Goal: Task Accomplishment & Management: Complete application form

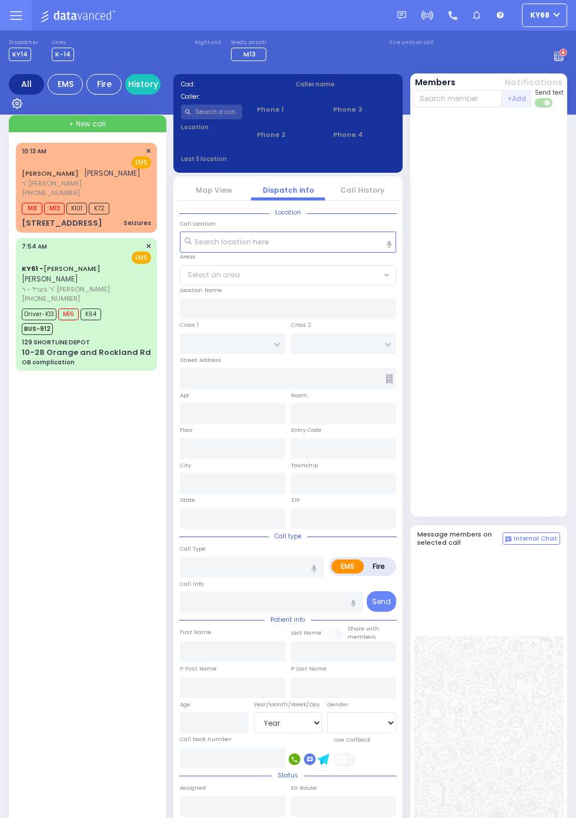
select select "Year"
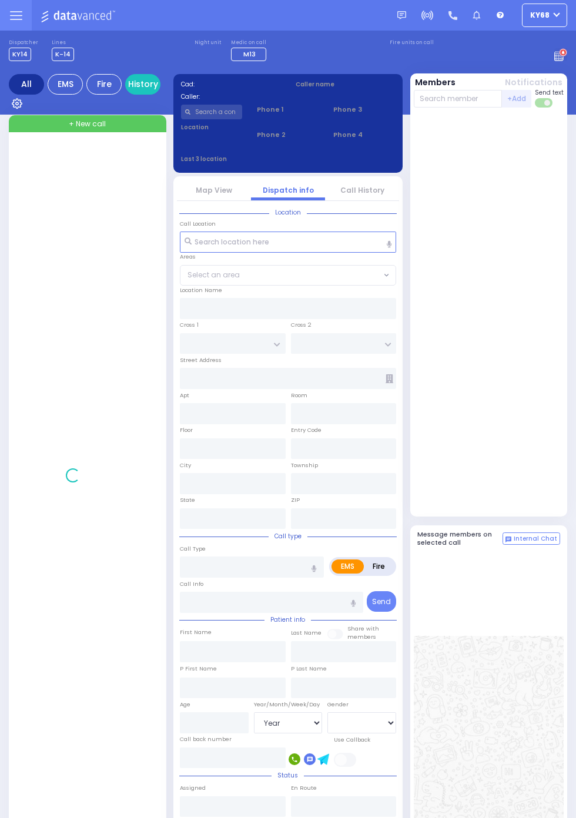
select select "Year"
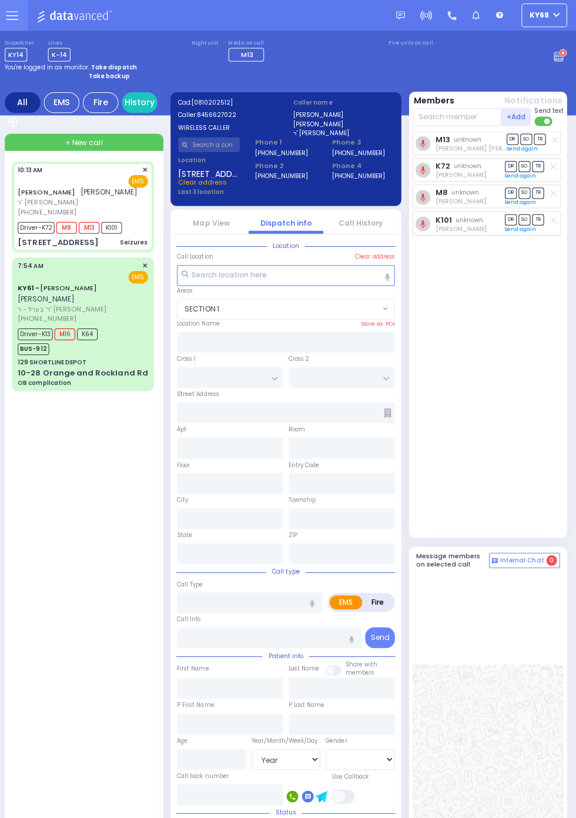
select select "SECTION 1"
type input "LUBLIN WAY"
type input "RIMENEV COURT"
type input "2 LUBLIN WAY"
type input "304"
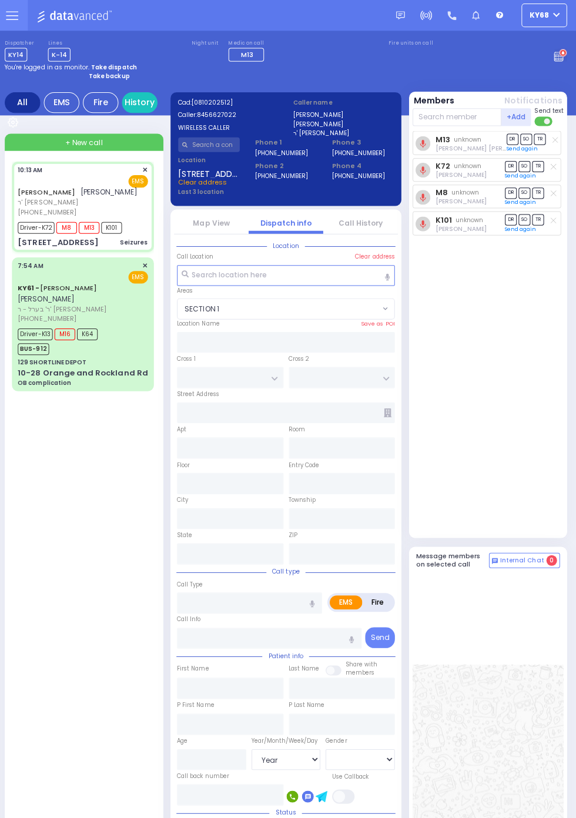
type input "Monroe"
type input "New York"
type input "10950"
type input "Seizures"
radio input "true"
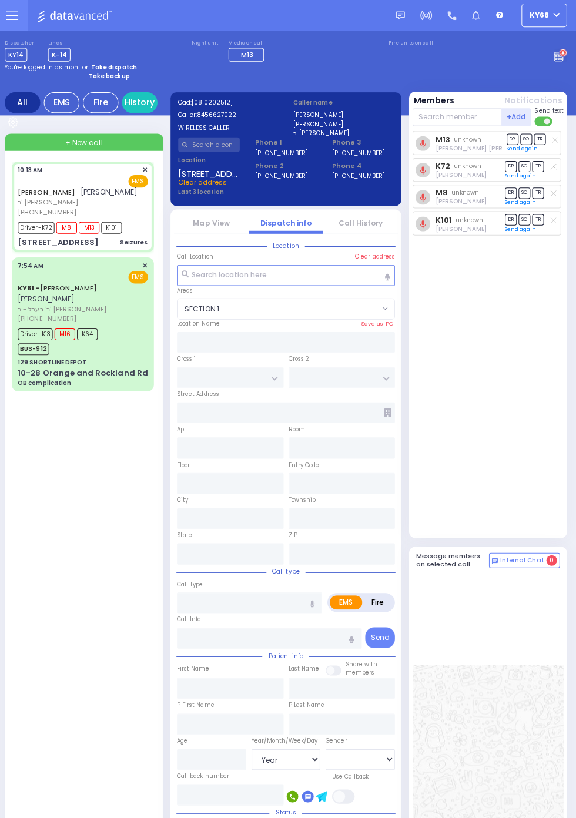
type input "ZALMEN LEIB"
type input "FRIEDMAN"
type input "Unknown"
select select "Year"
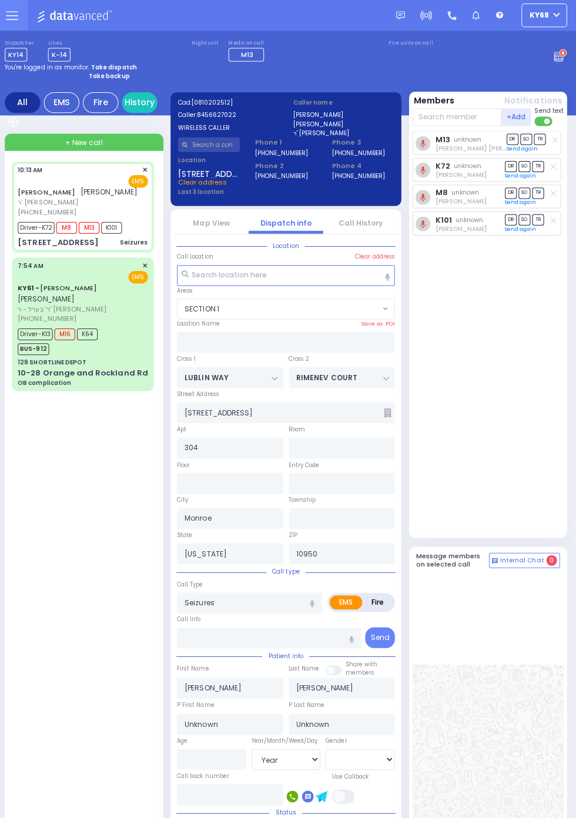
type input "10:13"
type input "10:14"
type input "10:16"
type input "10:35"
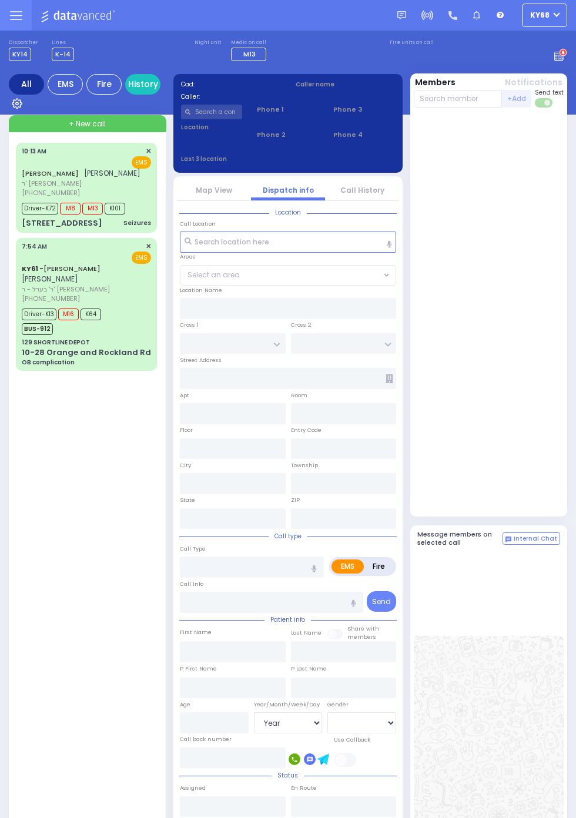
select select "Year"
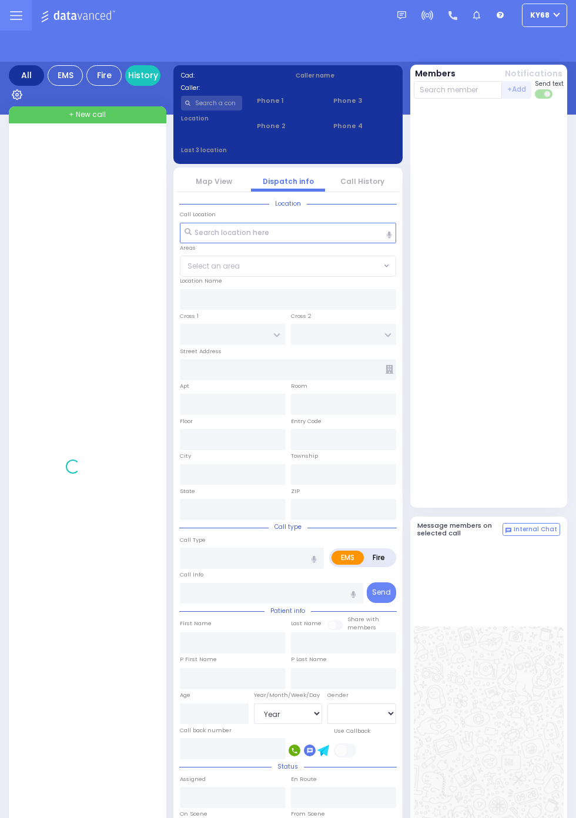
select select "Year"
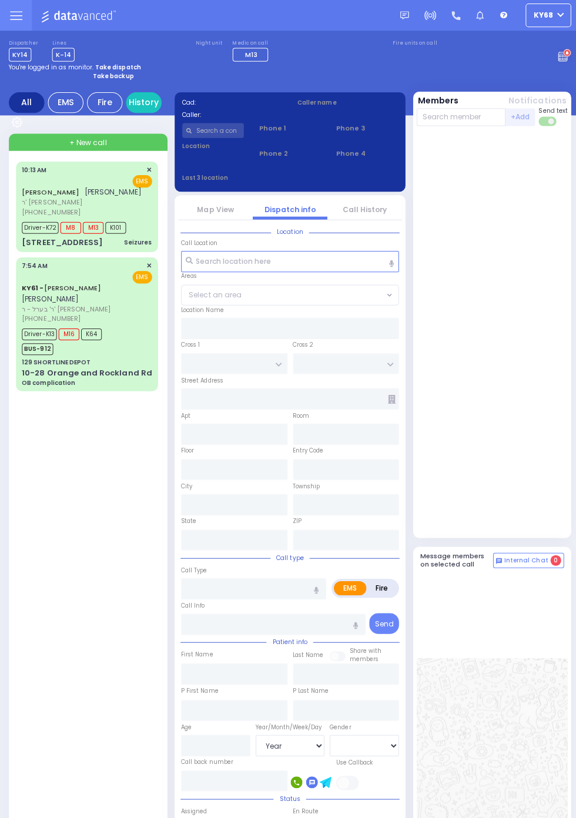
click at [567, 57] on circle at bounding box center [563, 53] width 8 height 8
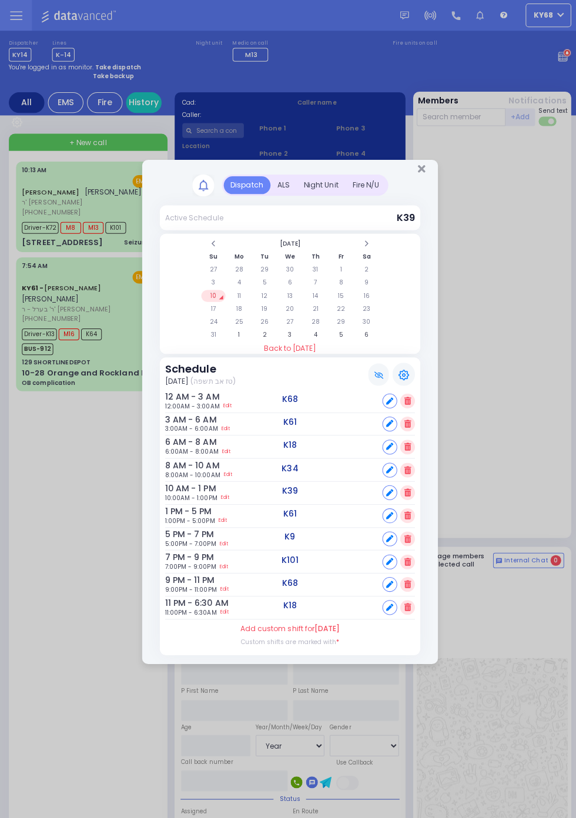
click at [283, 186] on div "ALS" at bounding box center [281, 184] width 26 height 18
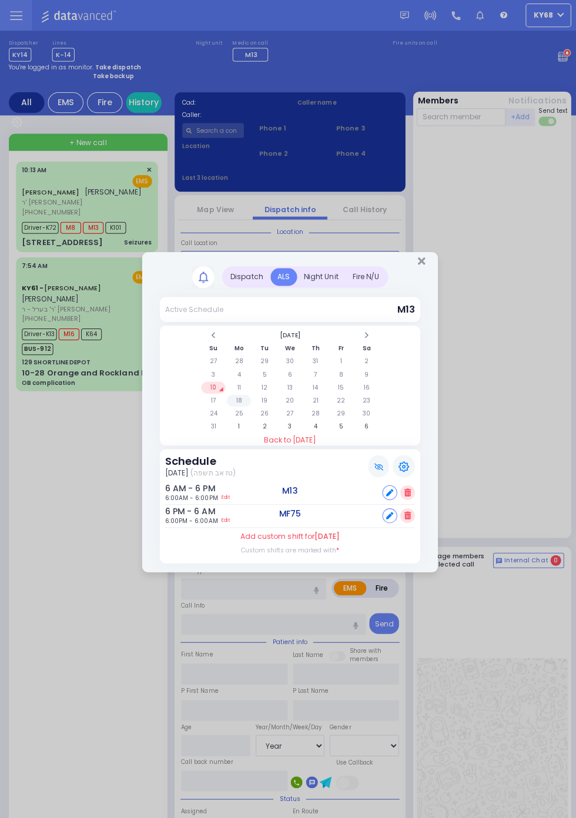
click at [249, 404] on td "18" at bounding box center [237, 398] width 24 height 12
click at [249, 391] on td "11" at bounding box center [237, 385] width 24 height 12
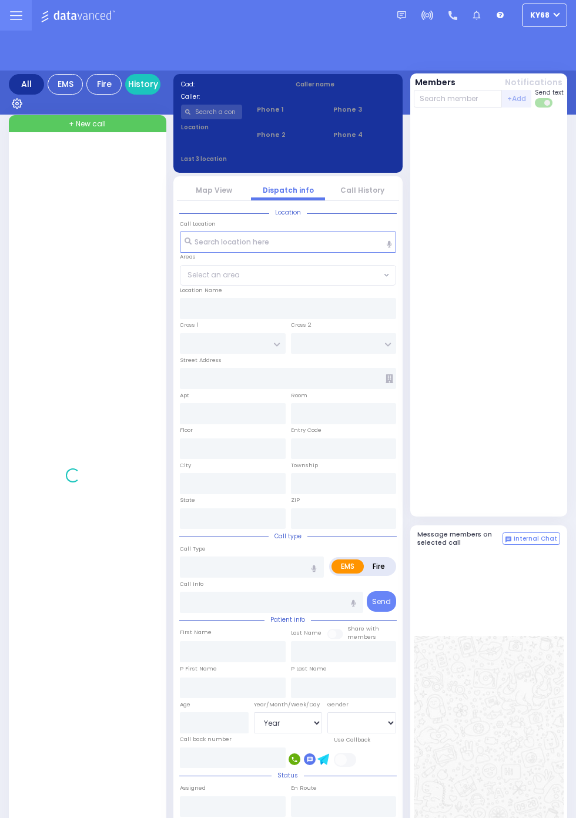
select select "Year"
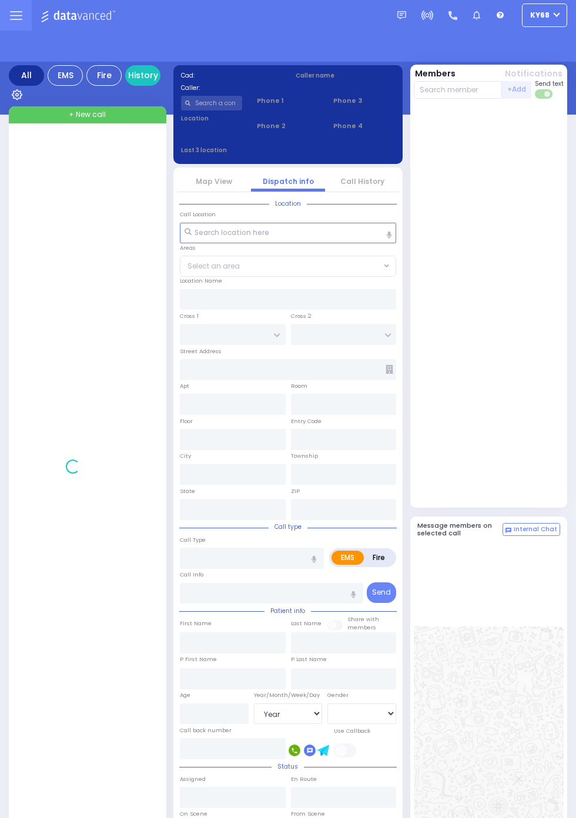
select select "Year"
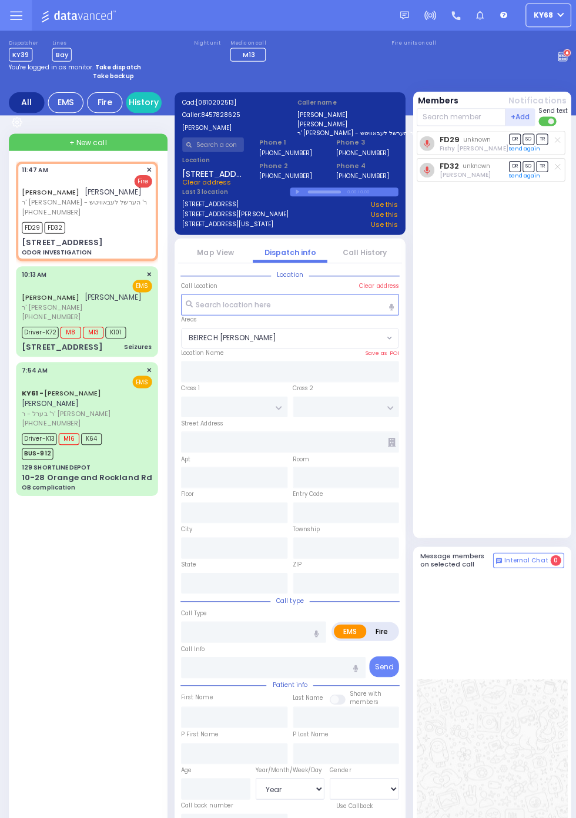
select select "BEIRECH MOSHE"
type input "FRANKFURT RD"
type input "TOLTCHAV WAY"
type input "8 TOLTCHAV WAY"
type input "102"
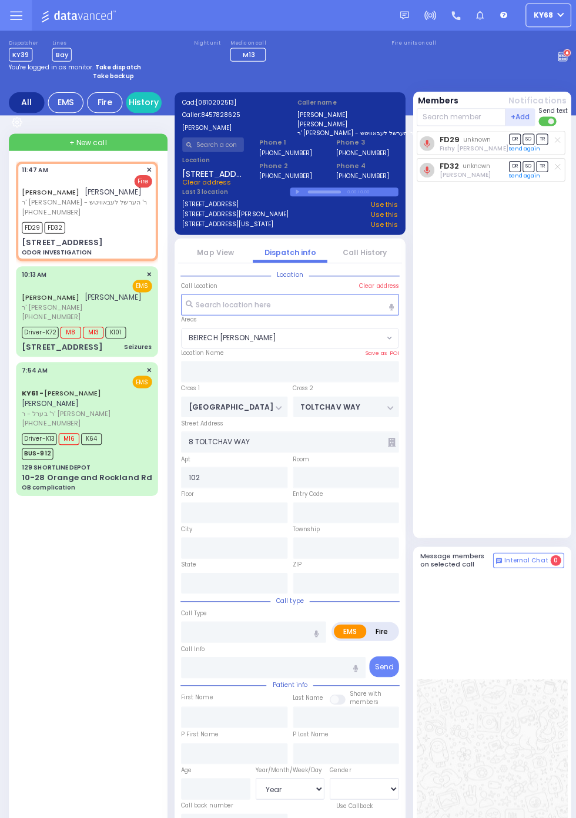
type input "Monroe"
type input "New York"
type input "10950"
type input "ODOR INVESTIGATION"
radio input "false"
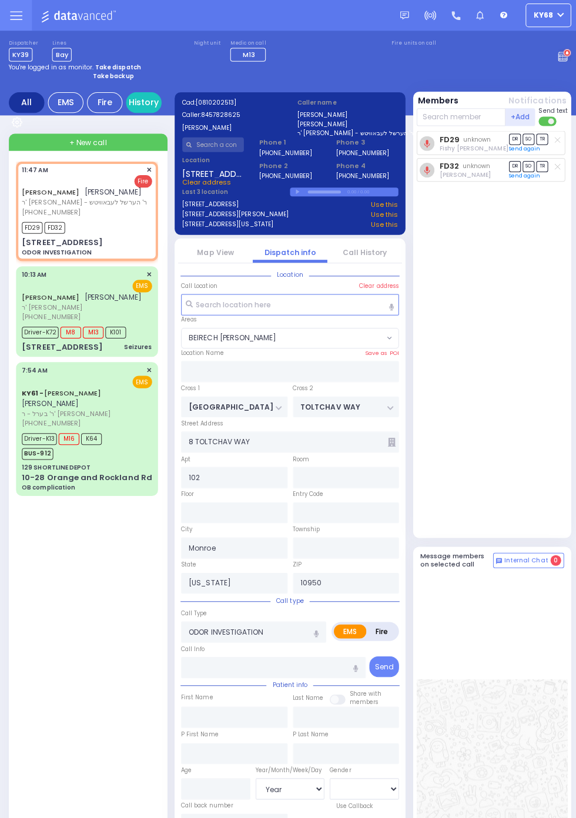
radio input "true"
type input "SHULEM MORDCHE"
type input "LANDAU"
select select
type input "11:47"
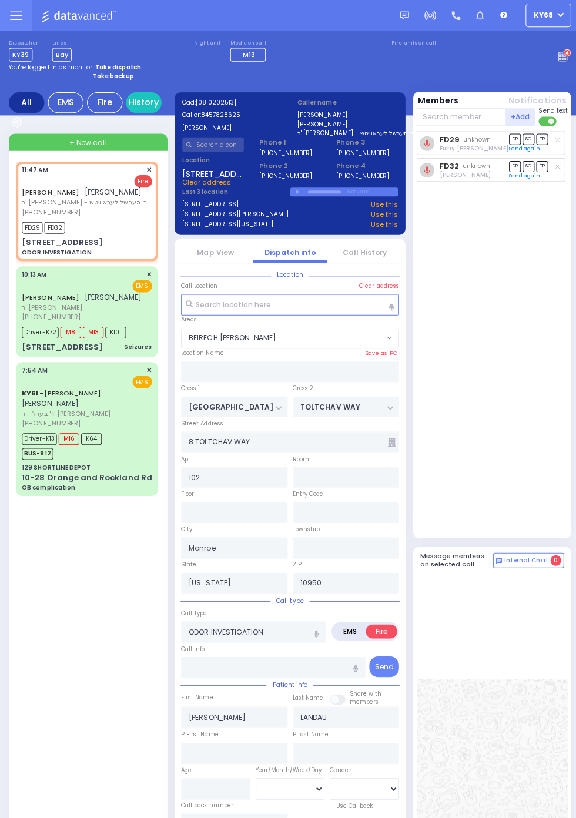
type input "11:48"
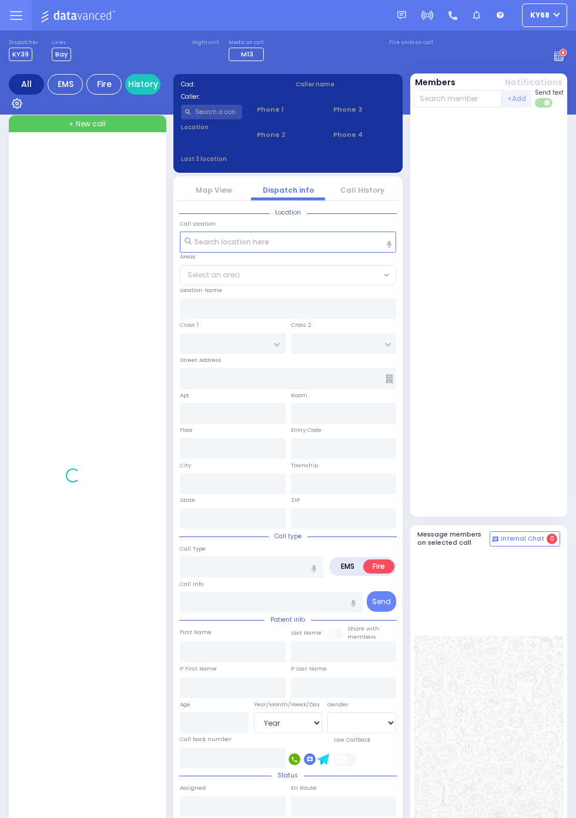
select select "Year"
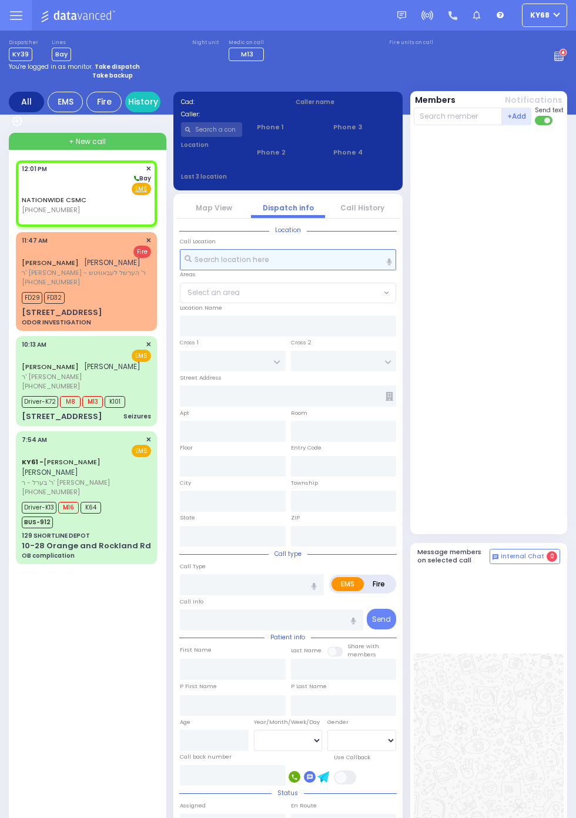
select select
radio input "true"
select select
type input "12:01"
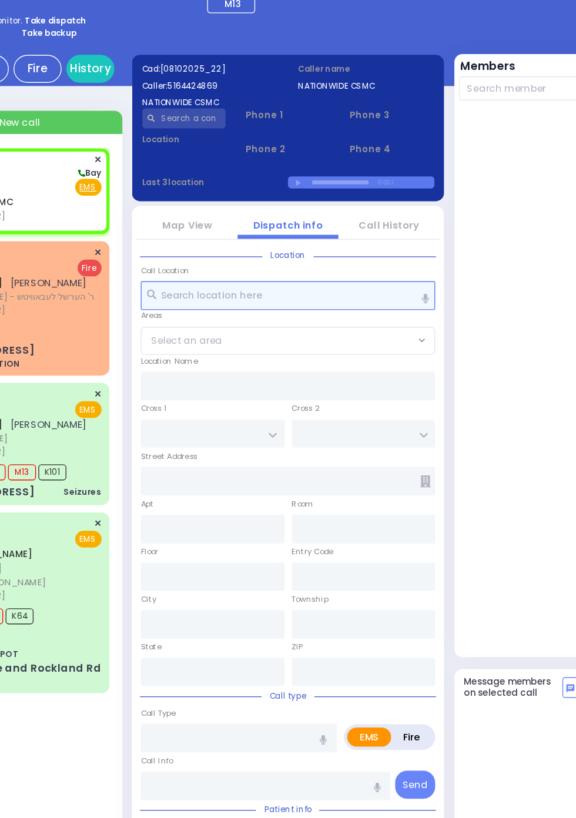
select select
radio input "true"
select select
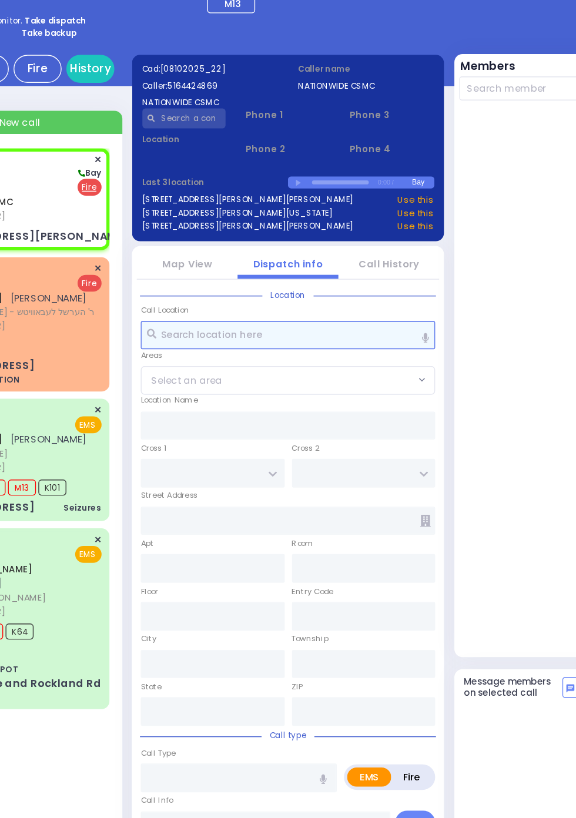
select select
radio input "false"
radio input "true"
select select
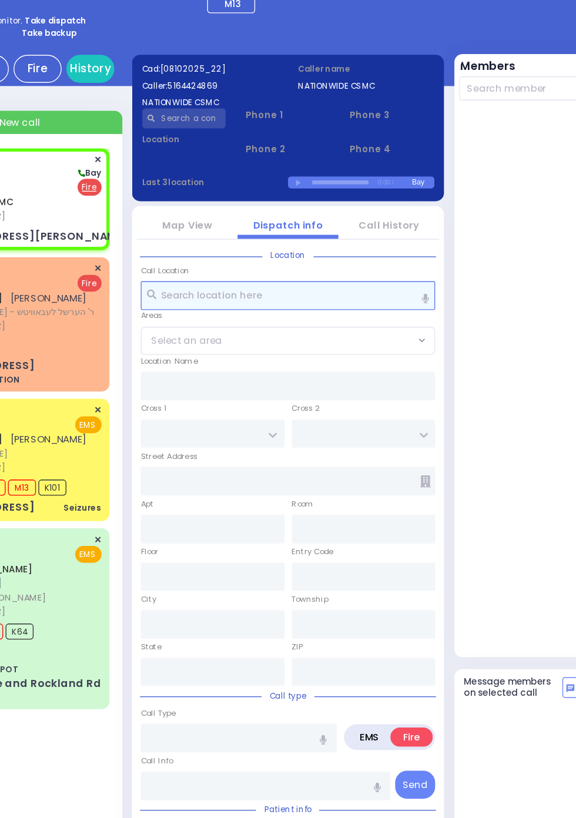
type input "HIGHWAY 42"
type input "[STREET_ADDRESS][PERSON_NAME]"
type input "Richton"
type input "[US_STATE]"
type input "39476"
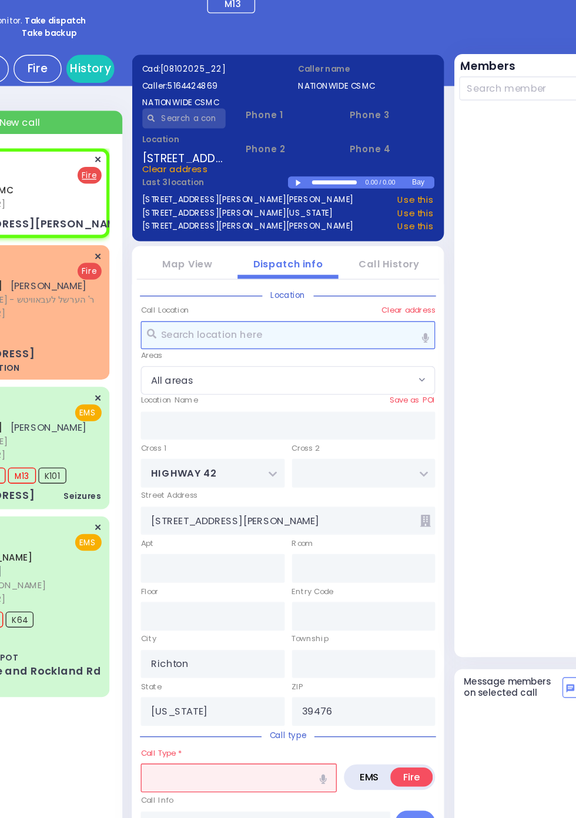
select select
radio input "true"
select select
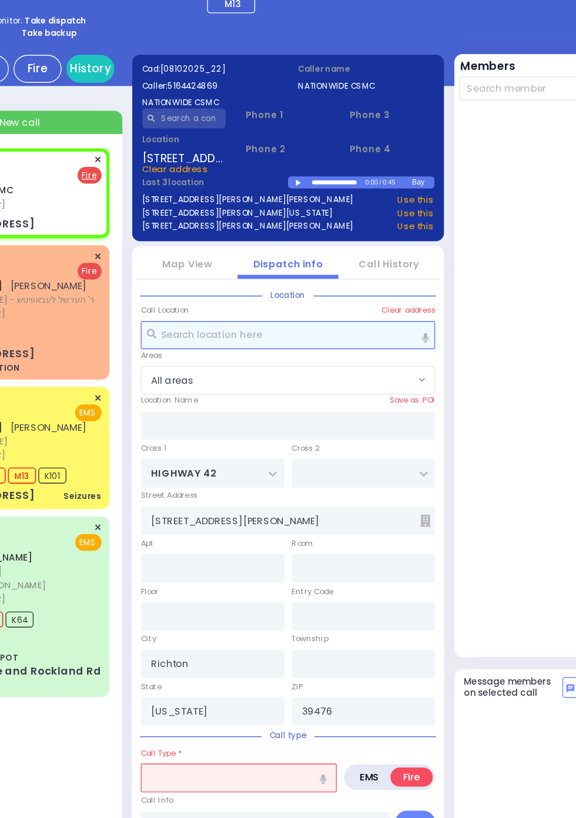
select select
radio input "true"
select select
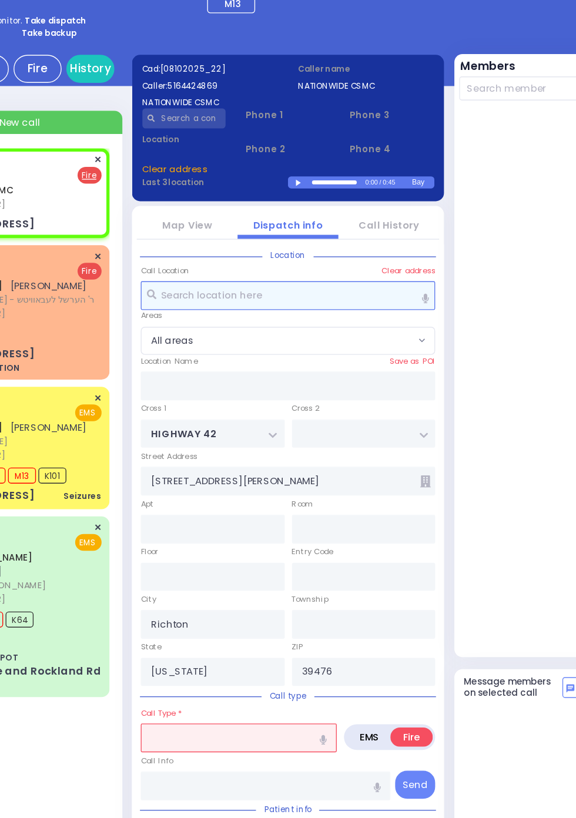
type input "RATZFERT WAY"
type input "HAMASPIK WAY"
type input "[STREET_ADDRESS]"
type input "Monroe"
type input "[US_STATE]"
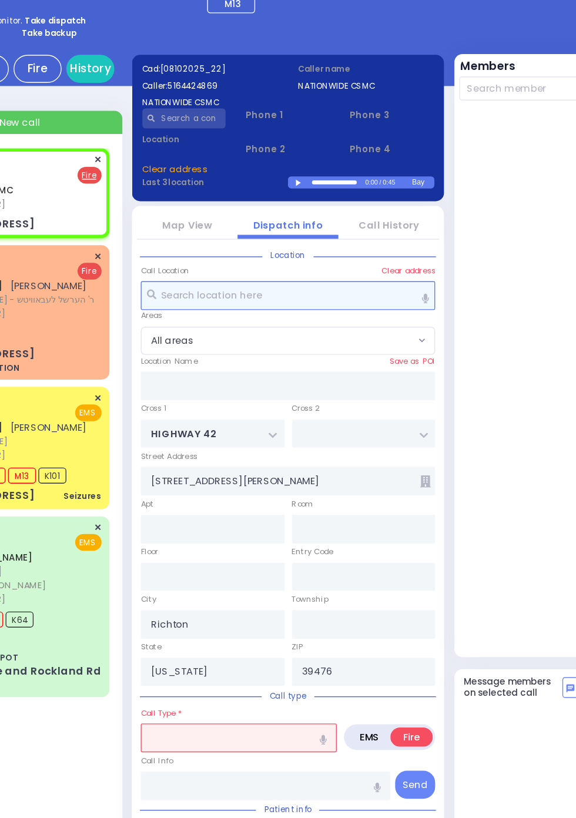
type input "10950"
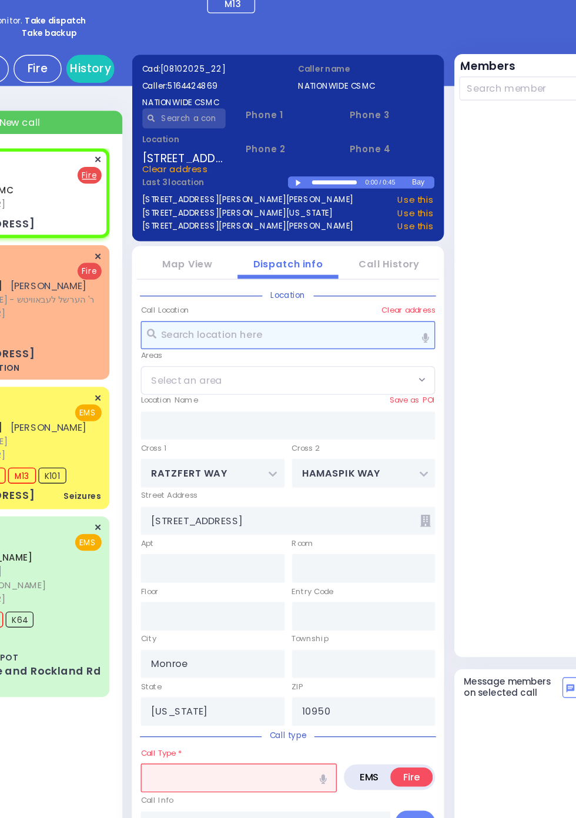
select select
radio input "true"
select select
select select "SECTION 4"
select select
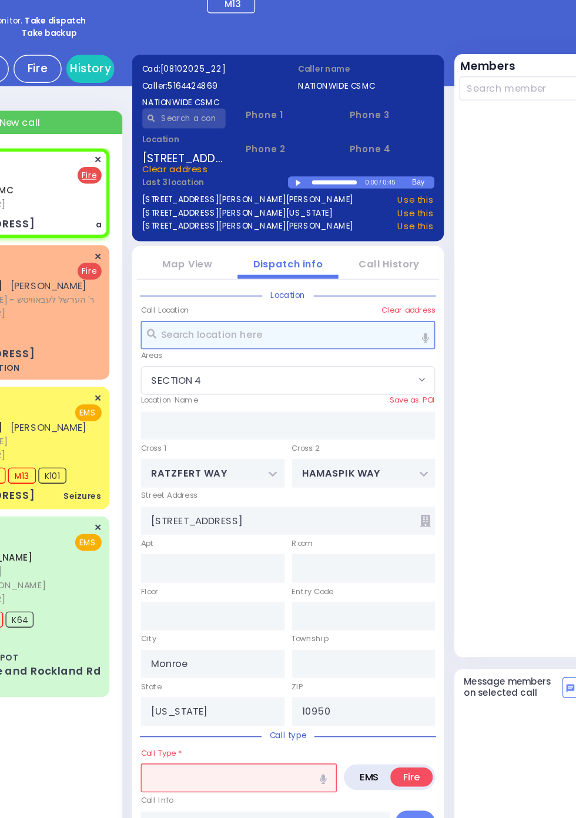
type input "a"
radio input "true"
select select
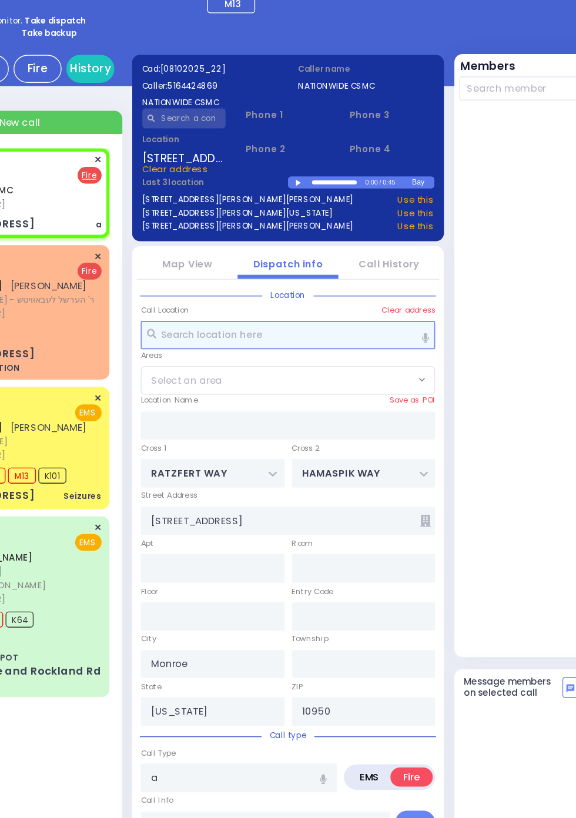
select select "SECTION 4"
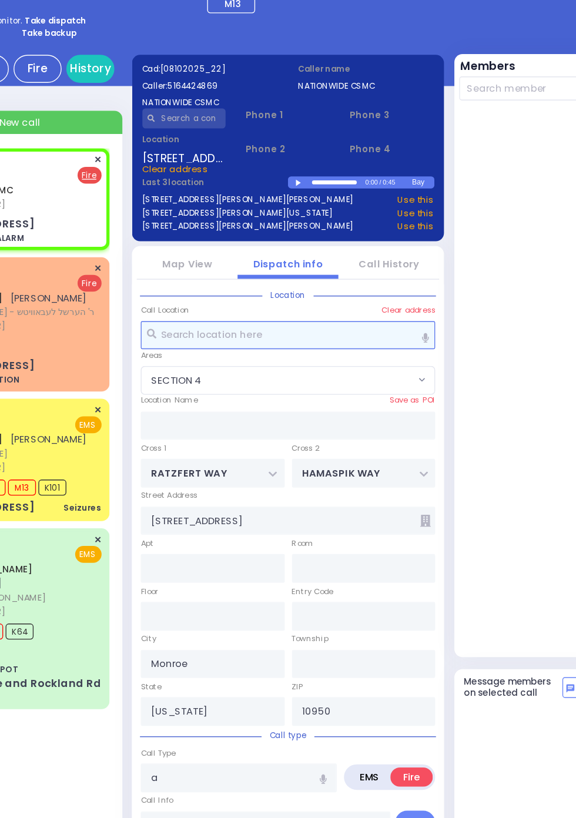
select select
type input "AUTOMATIC FIRE ALARM"
radio input "true"
select select
select select "SECTION 4"
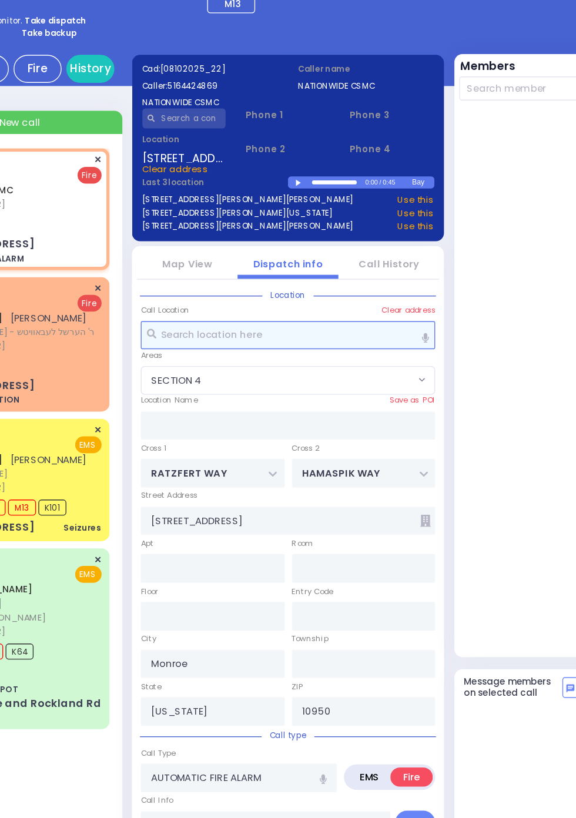
select select
radio input "true"
select select
type input "12:02"
select select "SECTION 4"
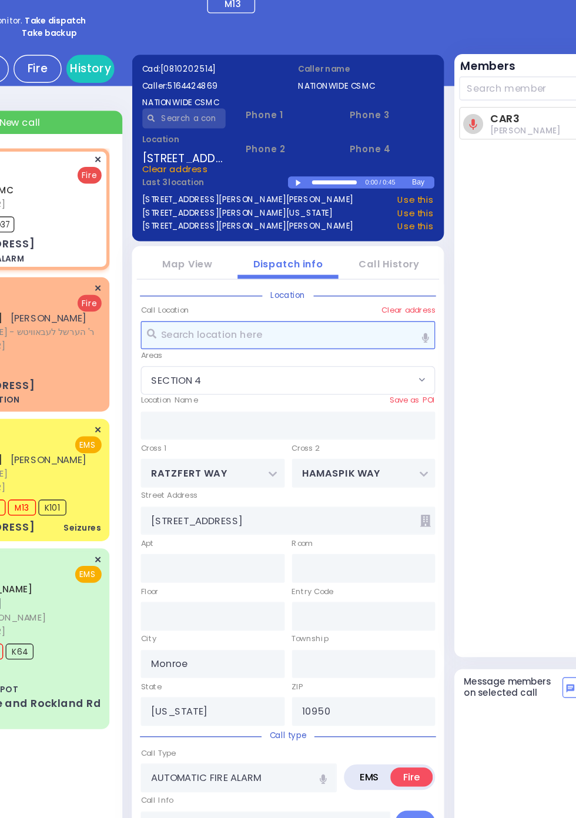
select select
radio input "true"
select select
radio input "true"
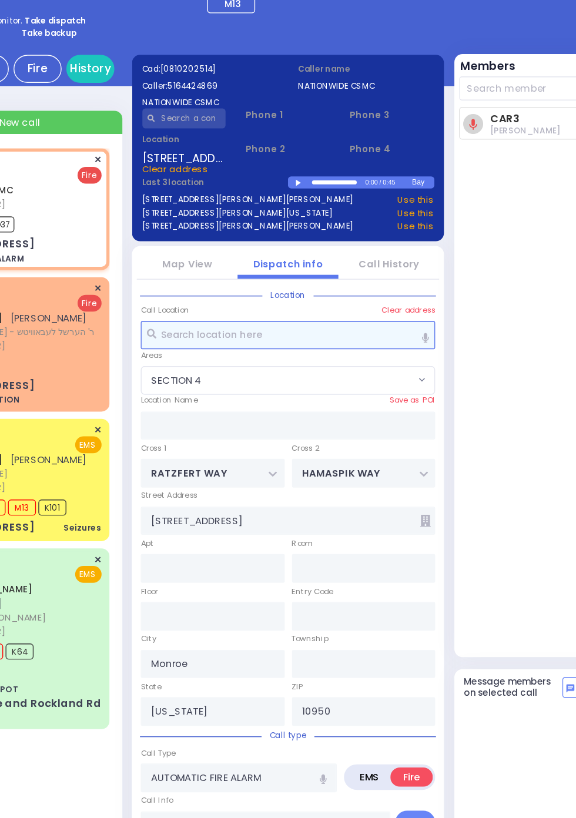
select select
select select "SECTION 4"
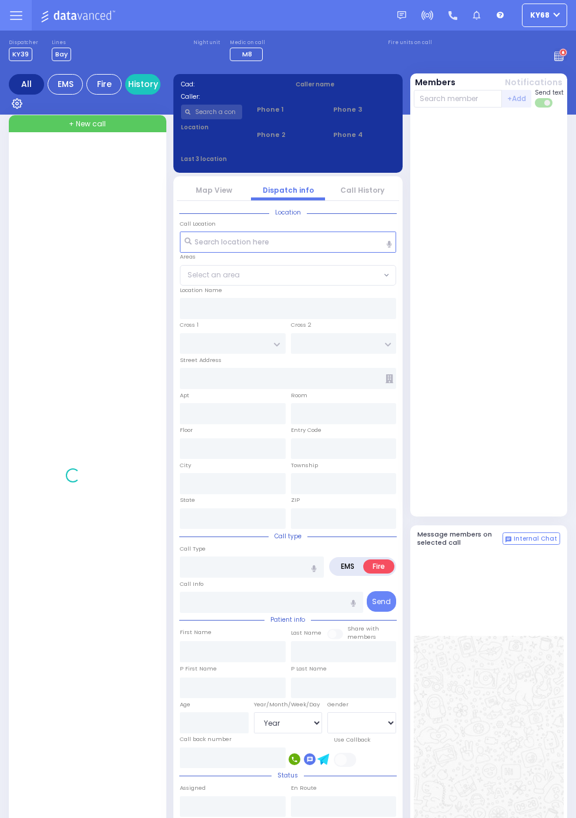
select select "Year"
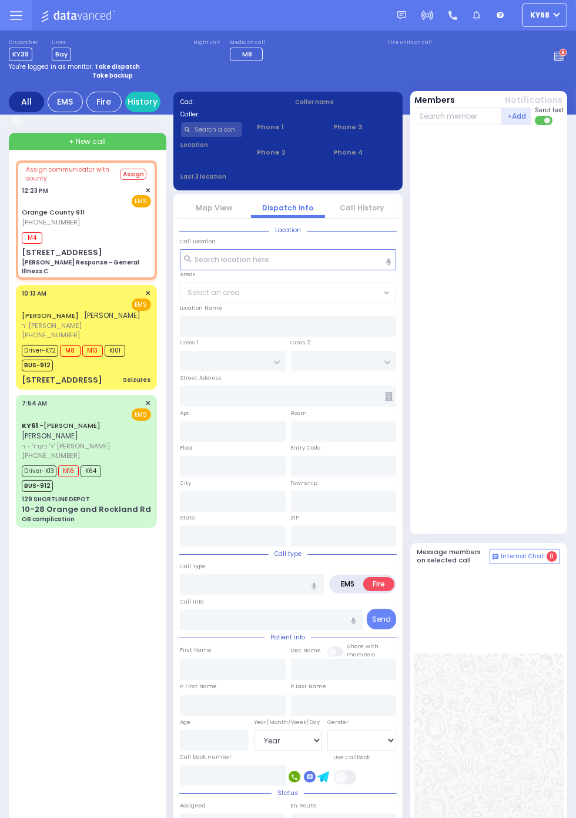
select select
type input "[PERSON_NAME] Response - General Illness C"
radio input "true"
type input "Nature: : Charlie Response - General Illness C Address: : 619 Stage Rd, 10950 C…"
select select
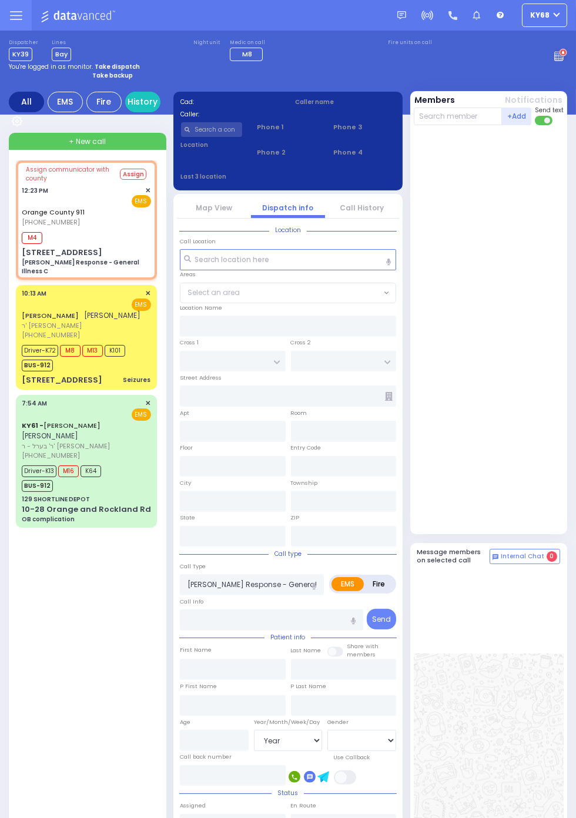
type input "12:25"
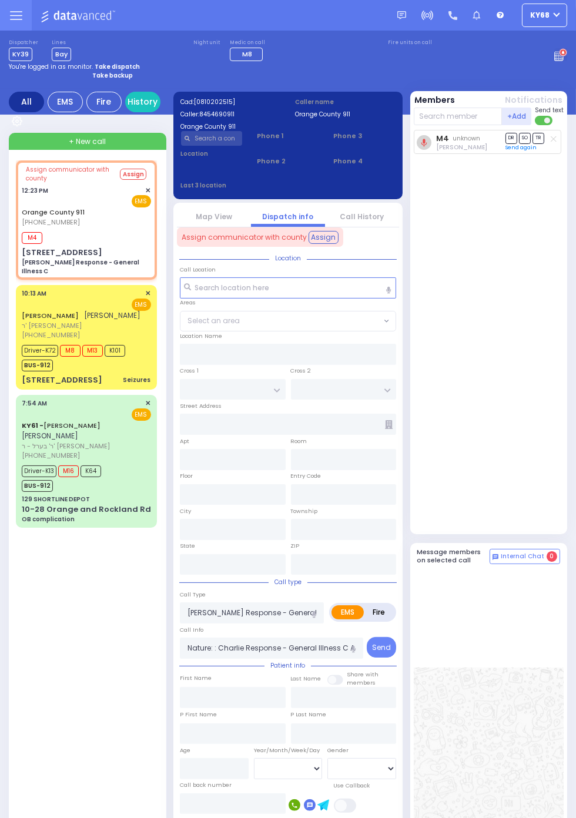
type input "619 Stage Rd"
type input "Monroe"
type input "[US_STATE]"
type input "10950"
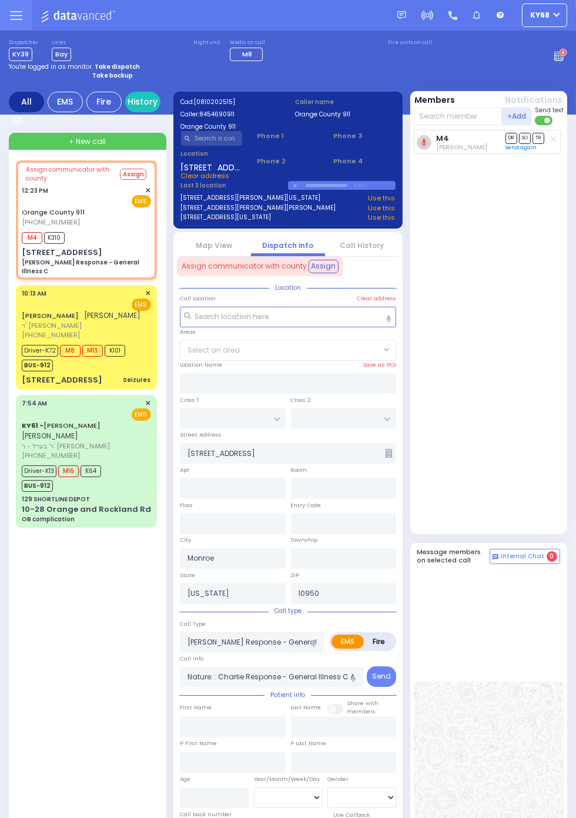
select select
radio input "true"
select select
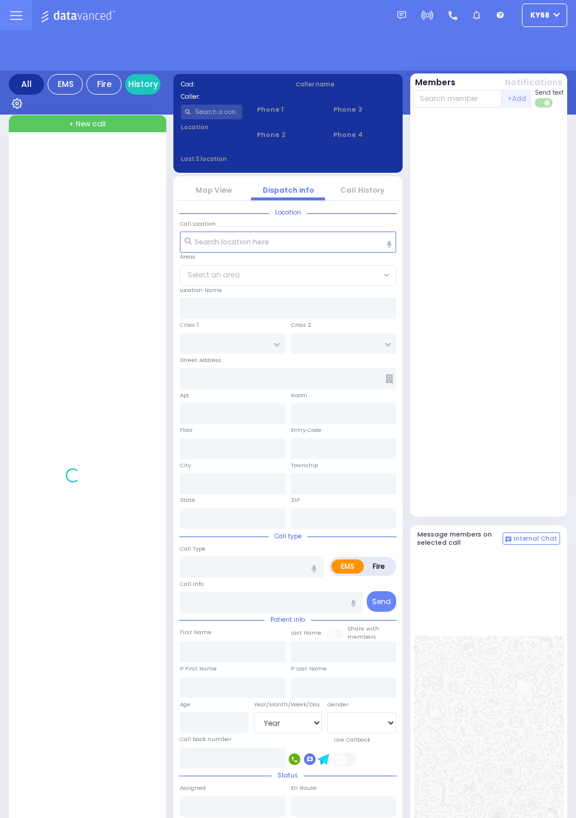
select select "Year"
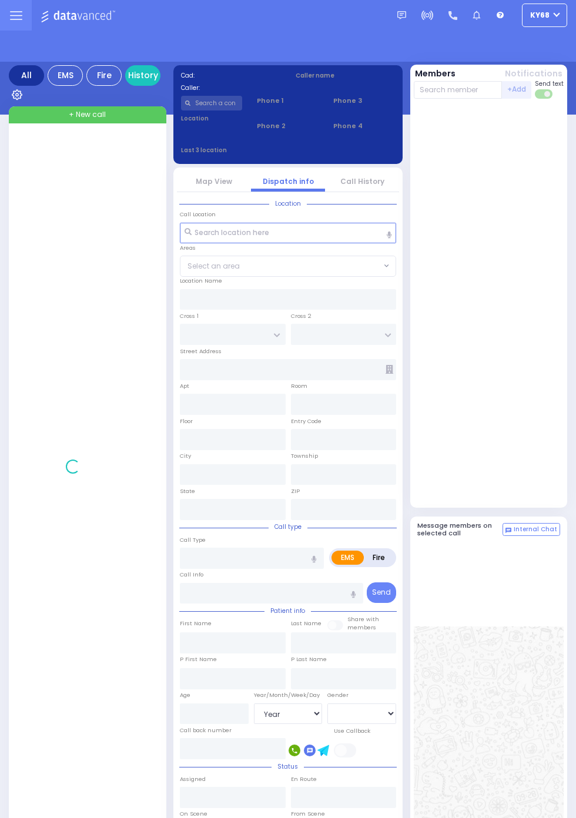
select select "Year"
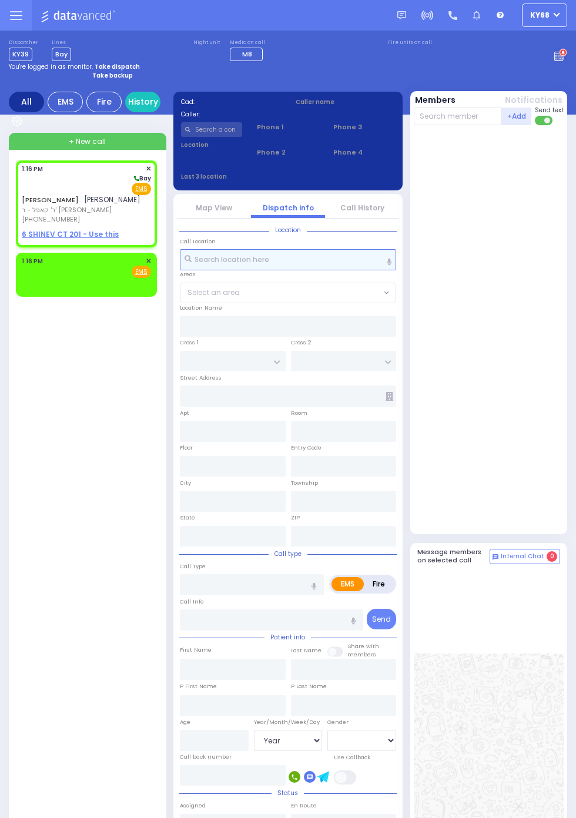
select select
radio input "true"
type input "[PERSON_NAME]"
select select
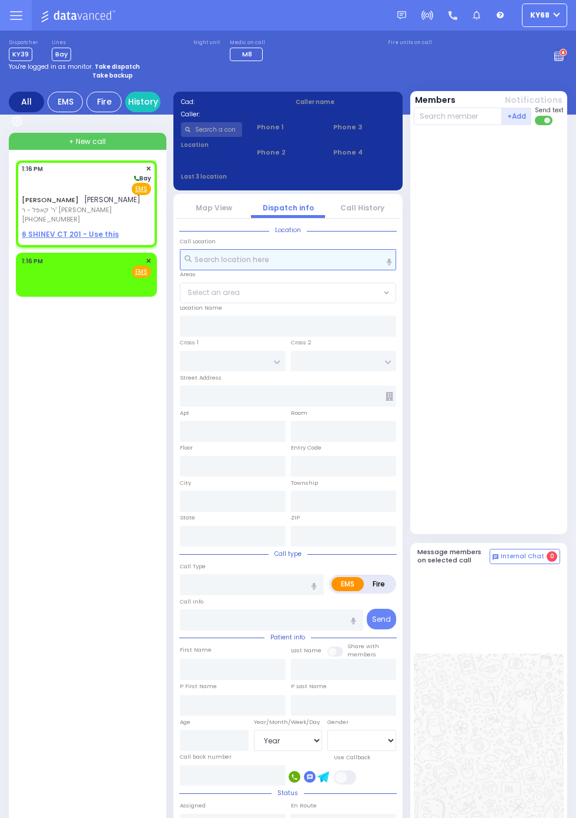
type input "13:16"
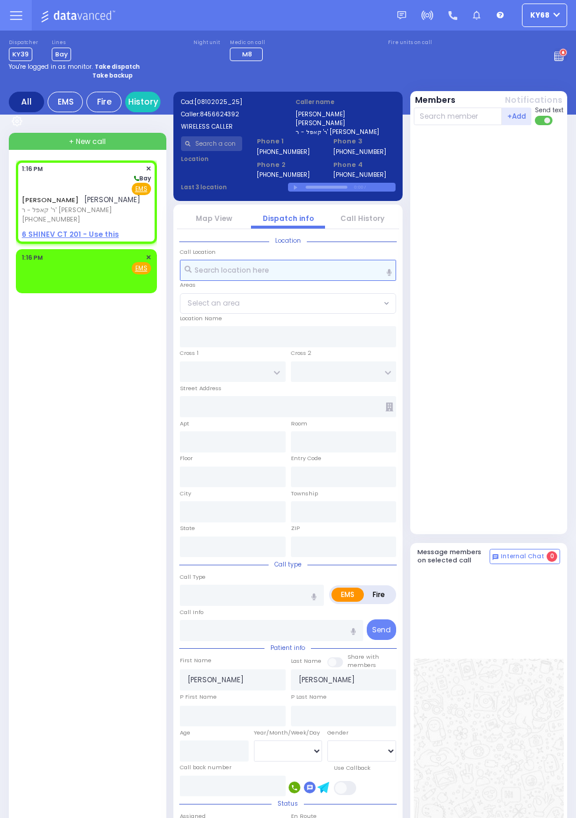
select select
radio input "true"
select select
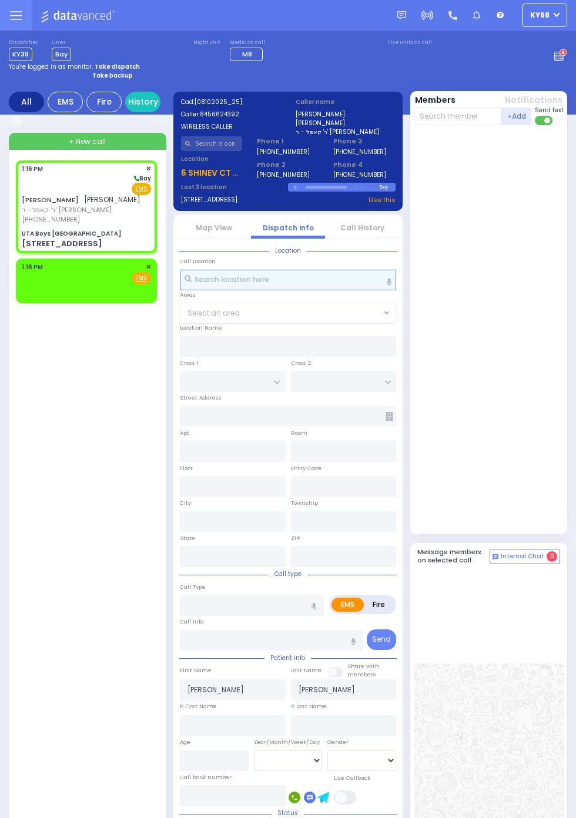
select select
radio input "true"
select select
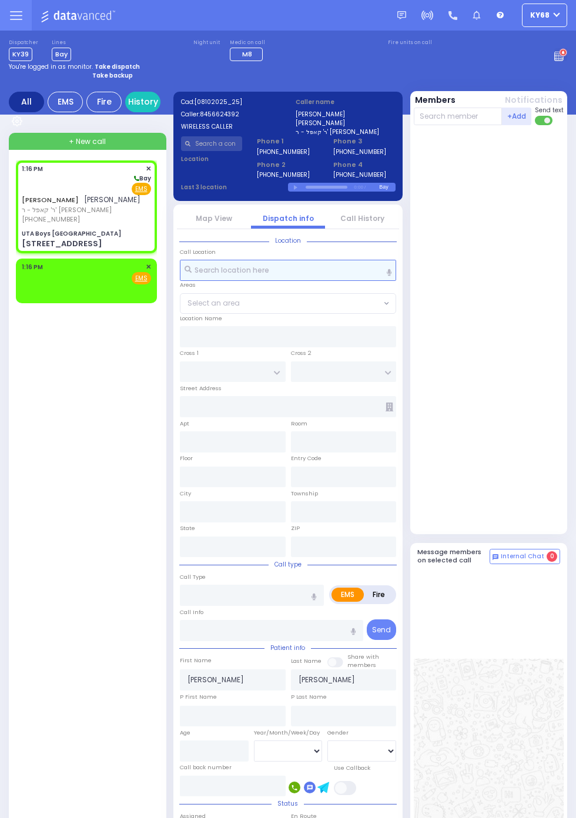
type input "UTA Boys [GEOGRAPHIC_DATA]"
type input "[GEOGRAPHIC_DATA]"
type input "[STREET_ADDRESS]"
type input "[PERSON_NAME]"
type input "[US_STATE]"
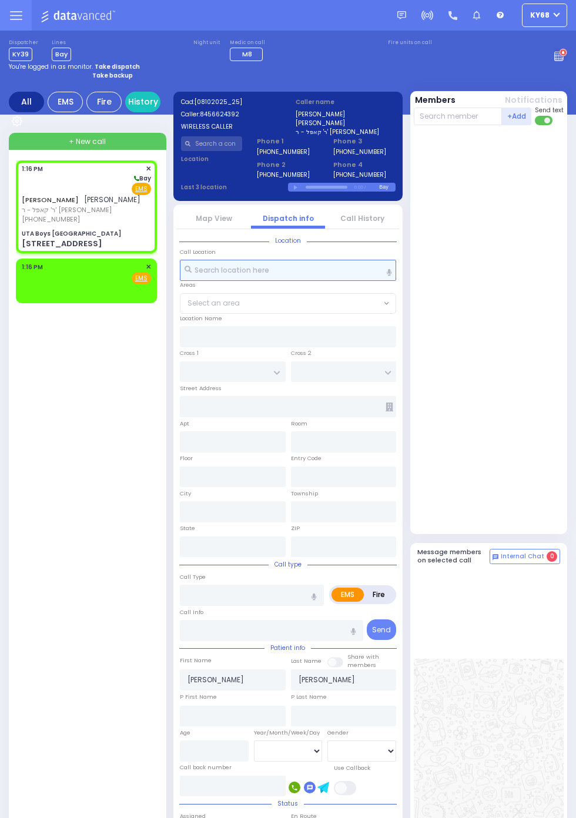
type input "10950"
select select "SECTION 4"
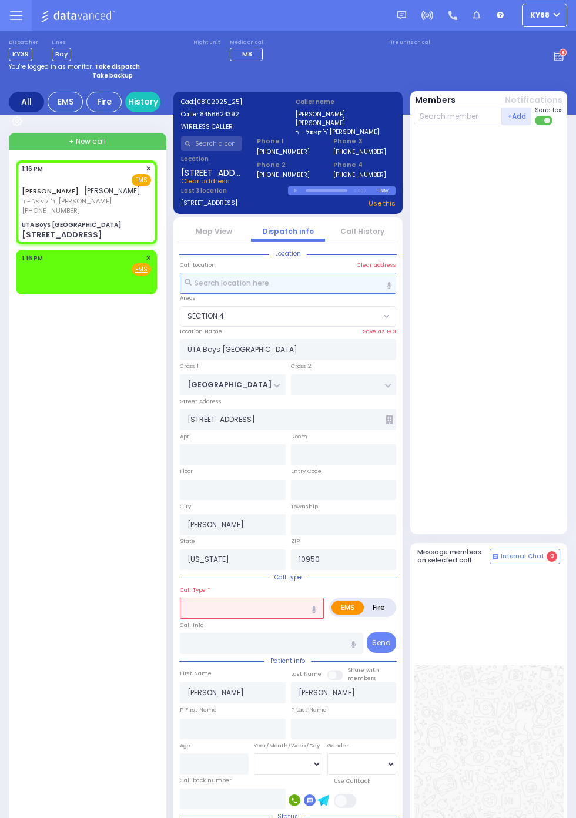
select select
radio input "true"
select select
select select "SECTION 4"
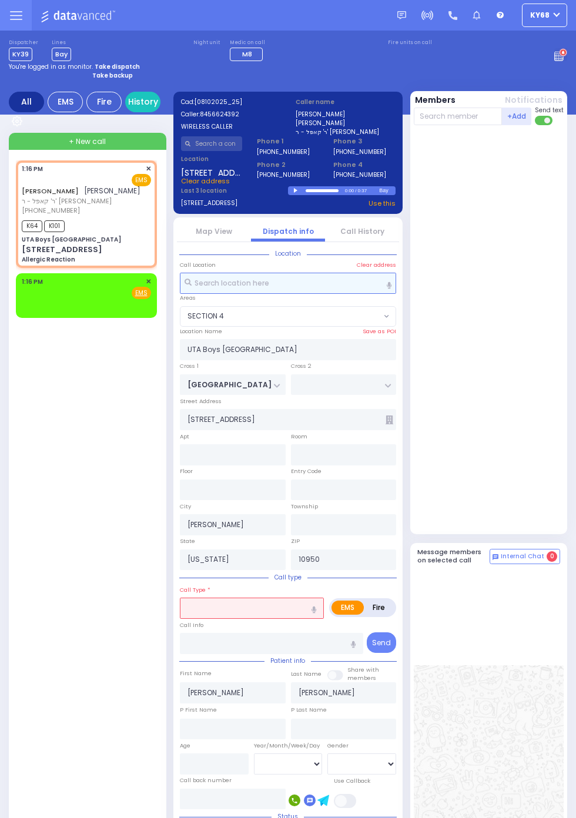
select select
type input "Allergic Reaction"
radio input "true"
select select
type input "13:16"
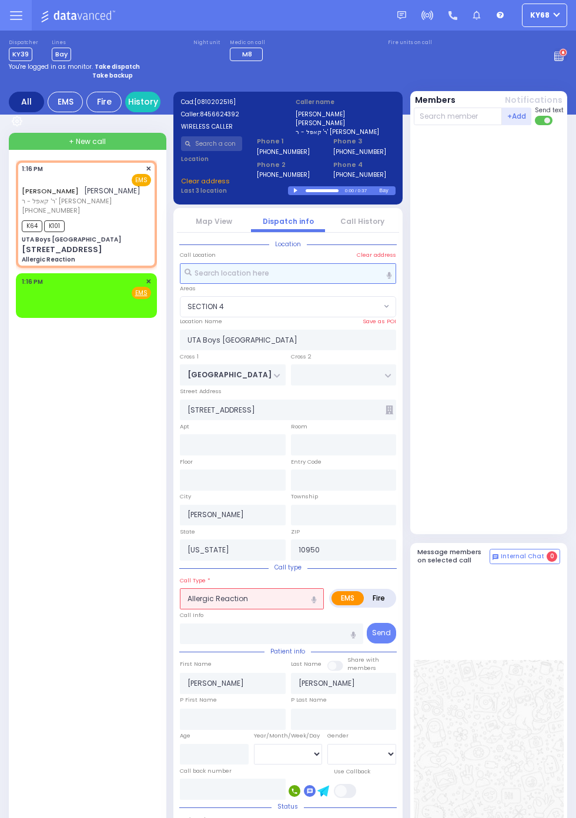
select select "SECTION 4"
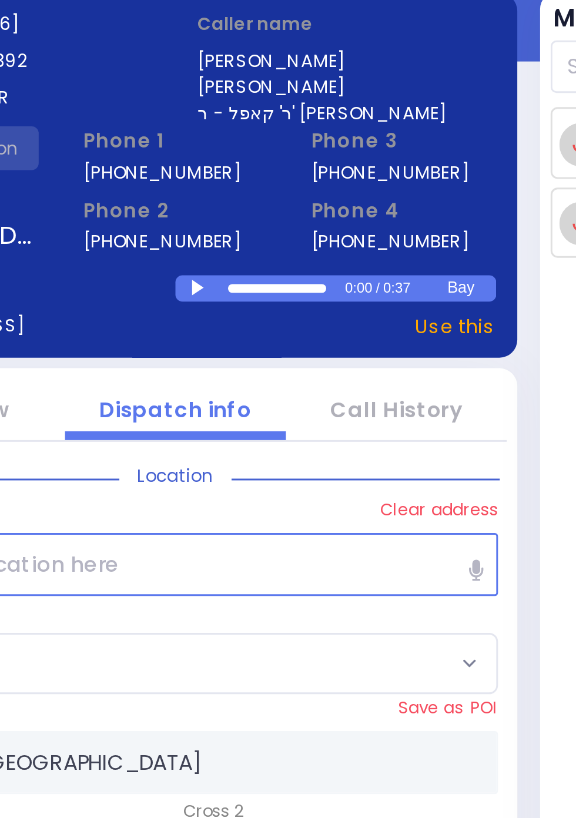
click at [295, 189] on div at bounding box center [297, 190] width 6 height 5
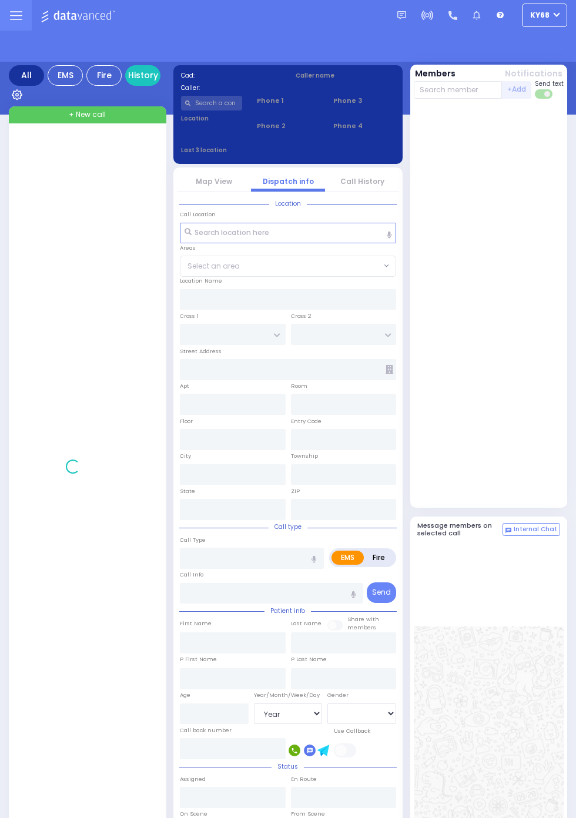
select select "Year"
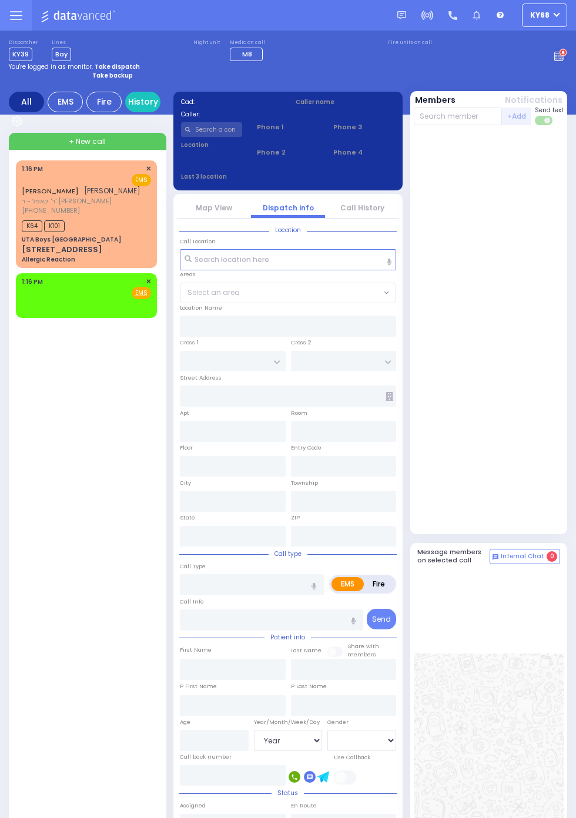
click at [84, 196] on span "[PERSON_NAME]" at bounding box center [112, 191] width 56 height 10
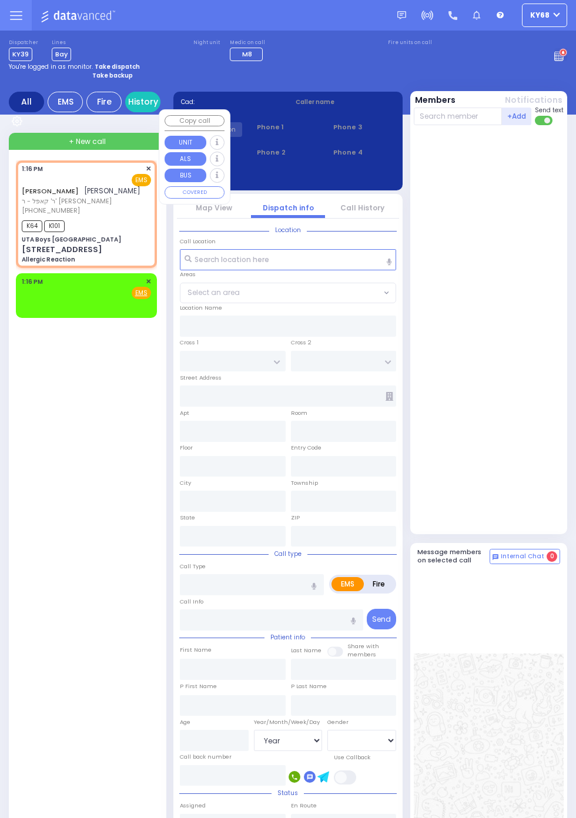
select select
type input "Allergic Reaction"
radio input "true"
type input "[PERSON_NAME]"
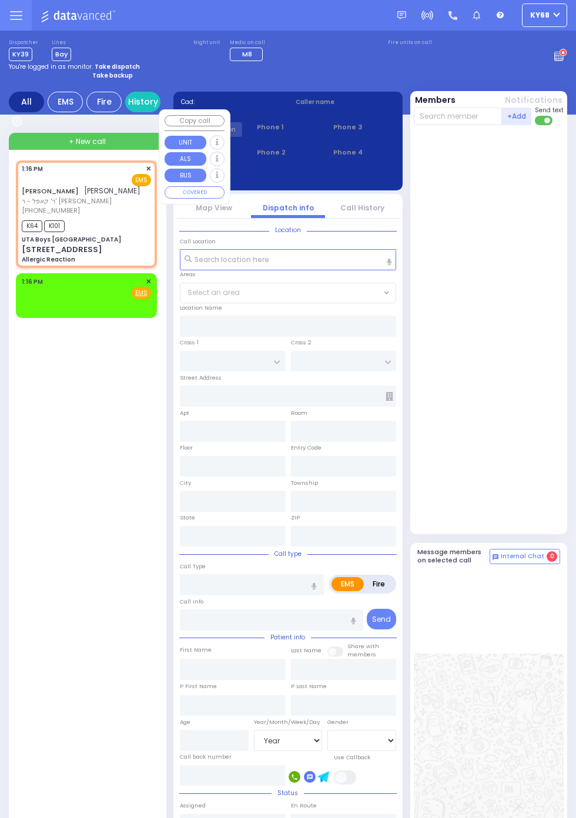
select select
type input "13:16"
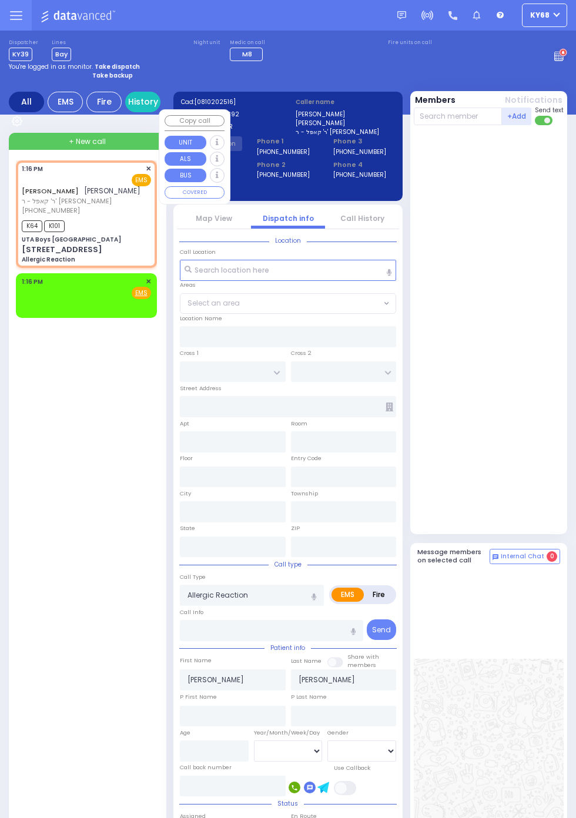
type input "UTA Boys [GEOGRAPHIC_DATA]"
type input "[GEOGRAPHIC_DATA]"
type input "[STREET_ADDRESS]"
type input "[PERSON_NAME]"
type input "[US_STATE]"
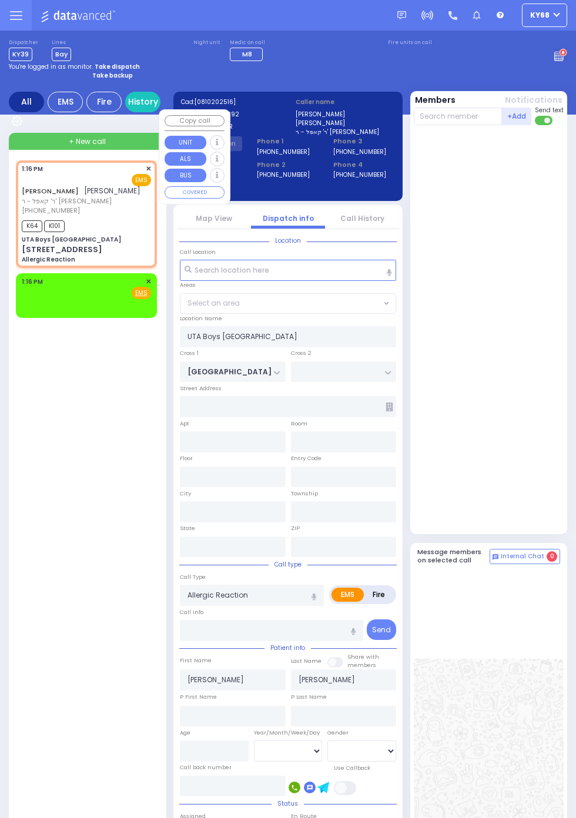
type input "10950"
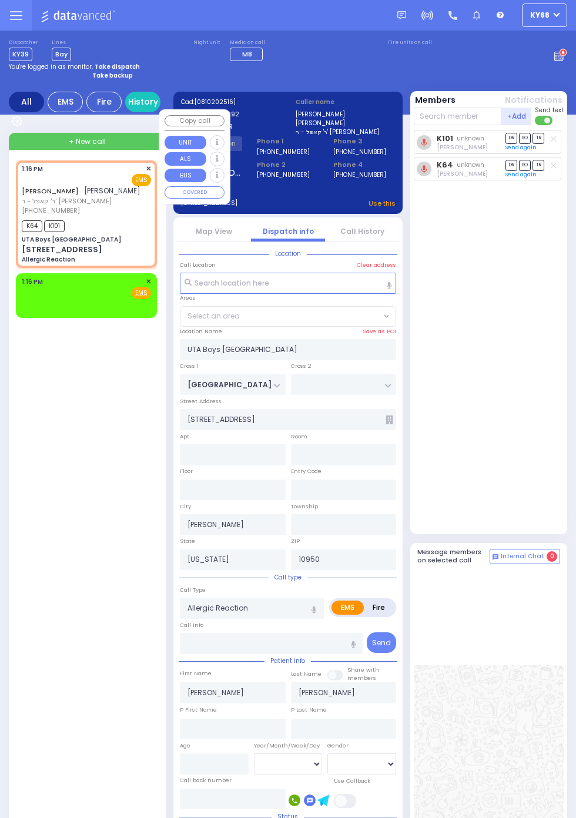
click at [533, 465] on div "K101 unknown Shlomo Appel DR SO TR Sending text" at bounding box center [490, 329] width 153 height 399
select select "SECTION 4"
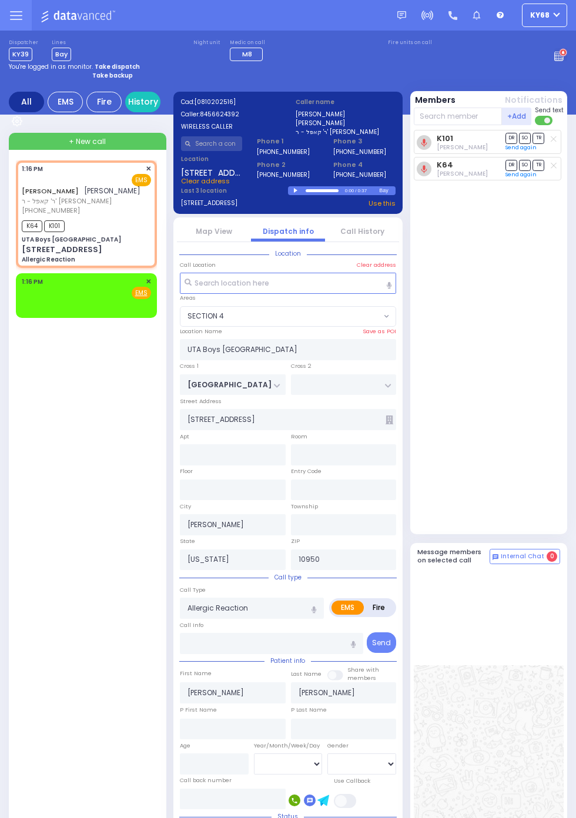
scroll to position [4, 0]
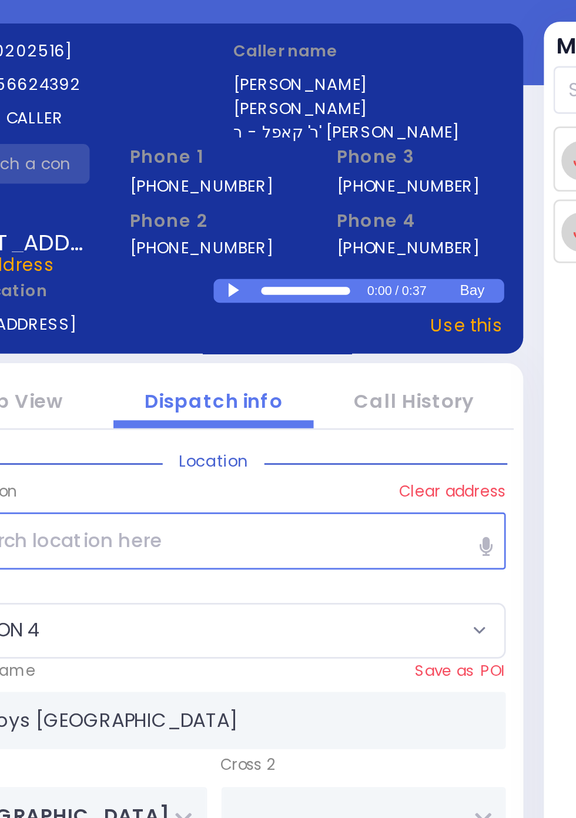
click at [300, 184] on div at bounding box center [297, 186] width 6 height 5
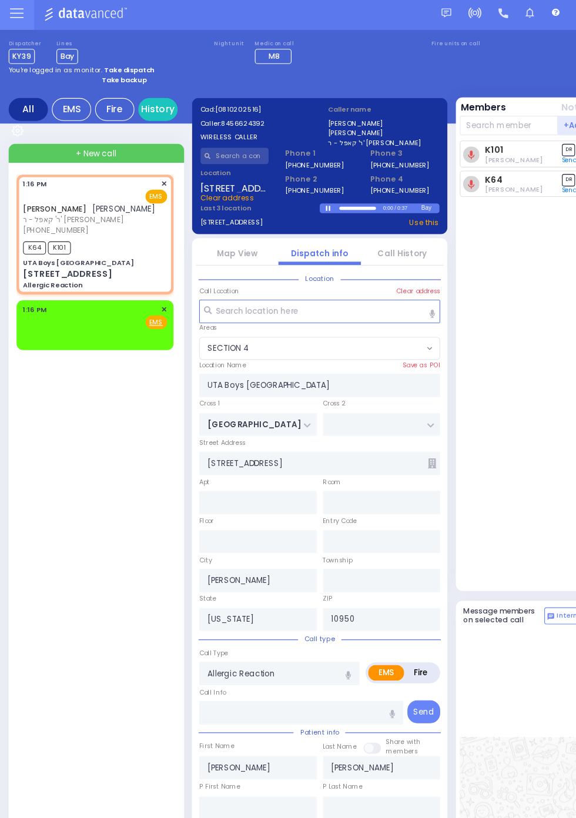
scroll to position [0, 0]
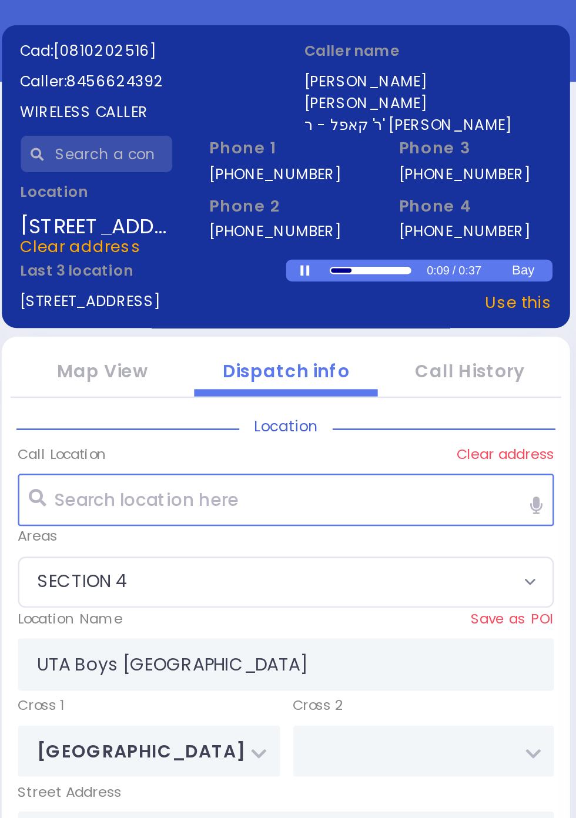
click at [318, 182] on div "[PHONE_NUMBER]" at bounding box center [288, 176] width 62 height 14
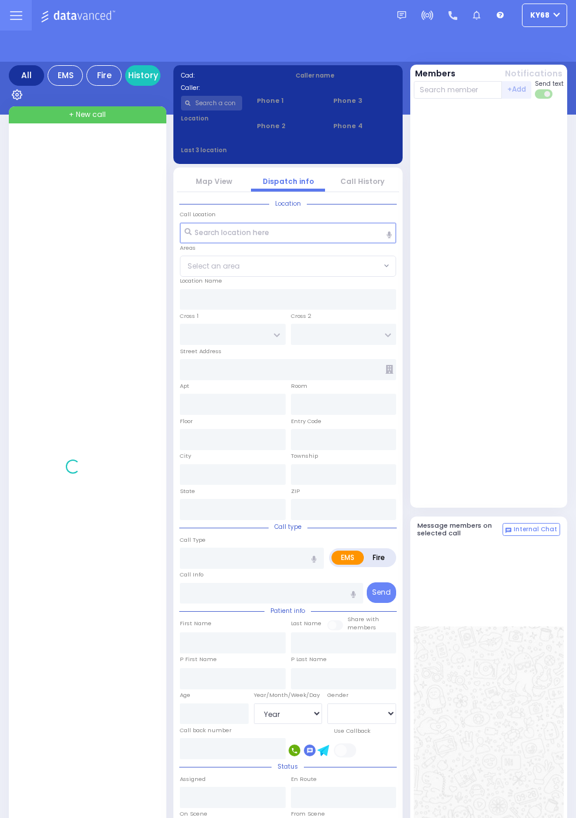
select select "Year"
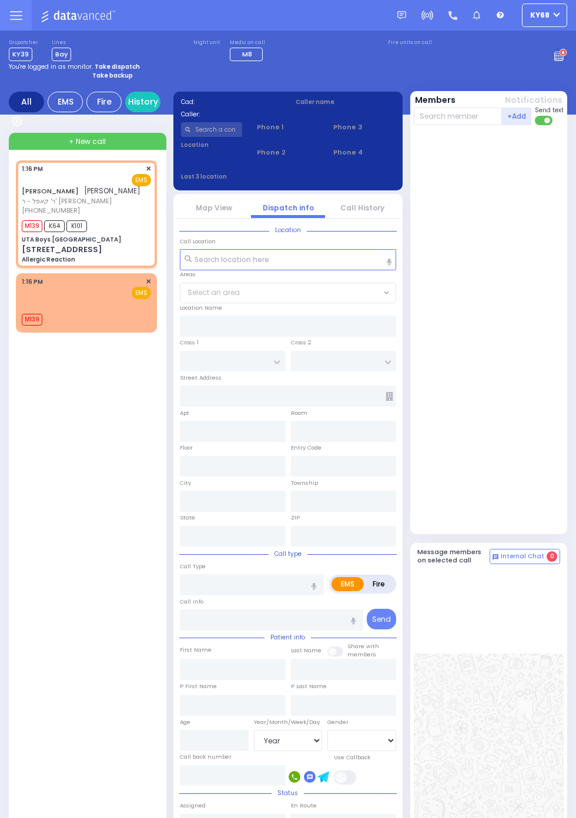
select select
type input "Allergic Reaction"
radio input "true"
type input "[PERSON_NAME]"
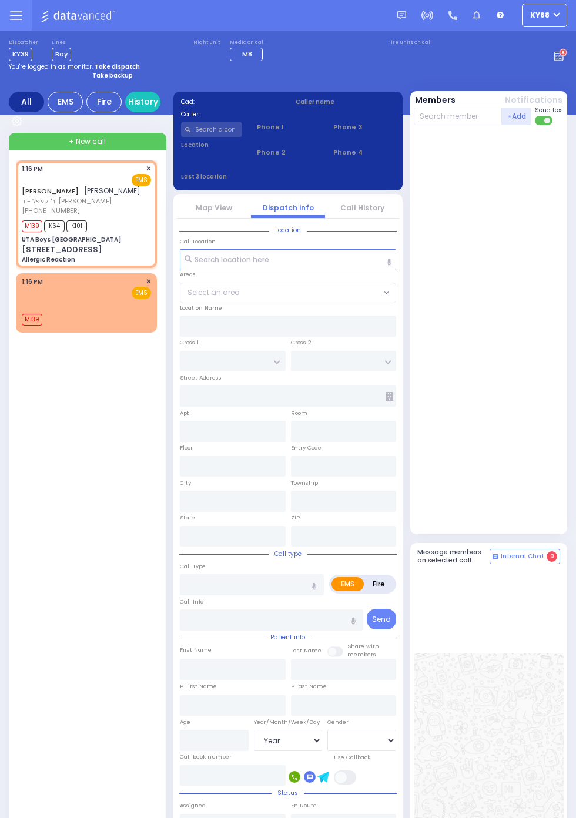
select select
type input "13:16"
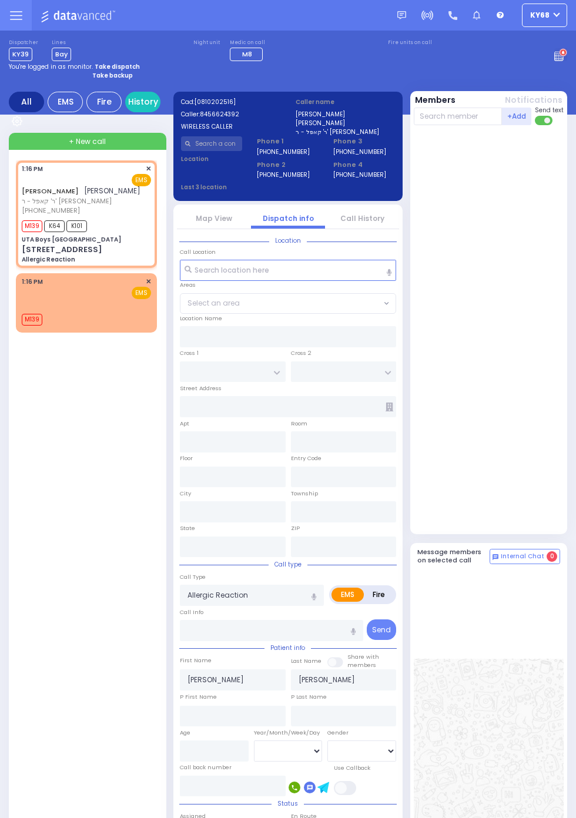
type input "UTA Boys [GEOGRAPHIC_DATA]"
type input "[GEOGRAPHIC_DATA]"
type input "[STREET_ADDRESS]"
type input "[PERSON_NAME]"
type input "[US_STATE]"
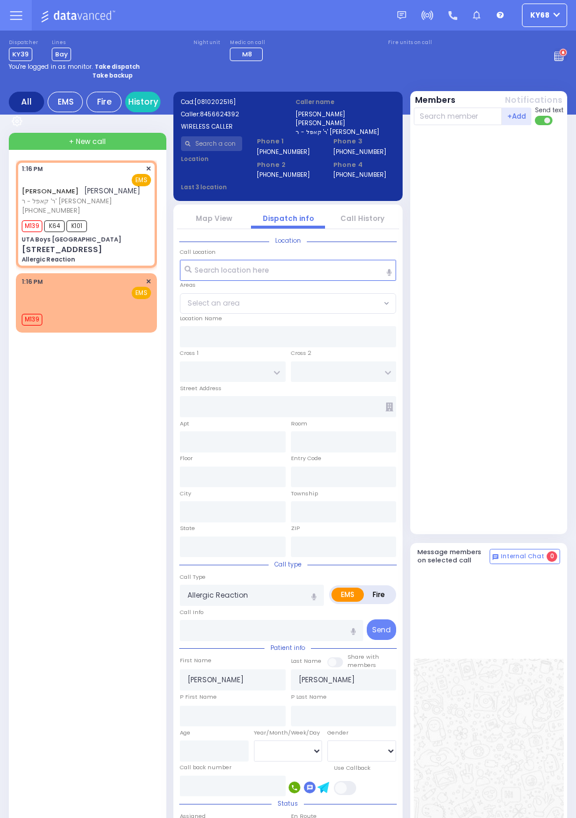
type input "10950"
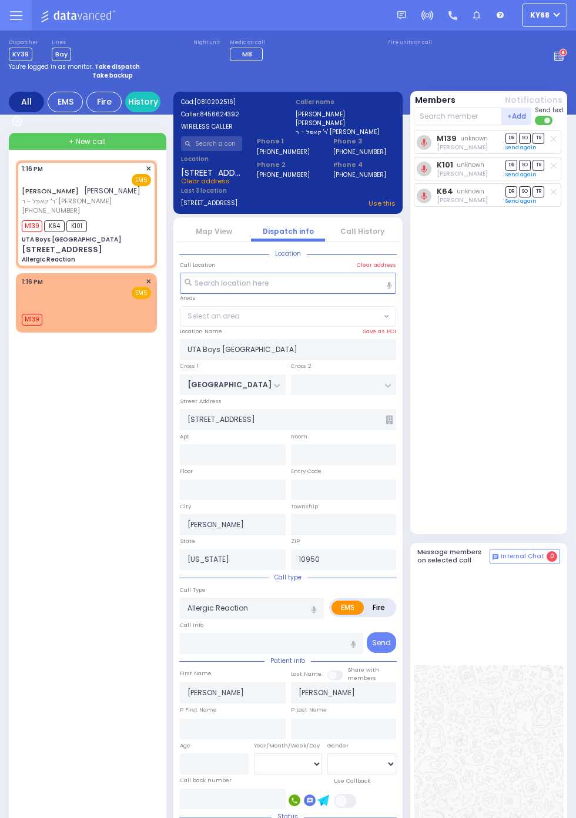
select select "SECTION 4"
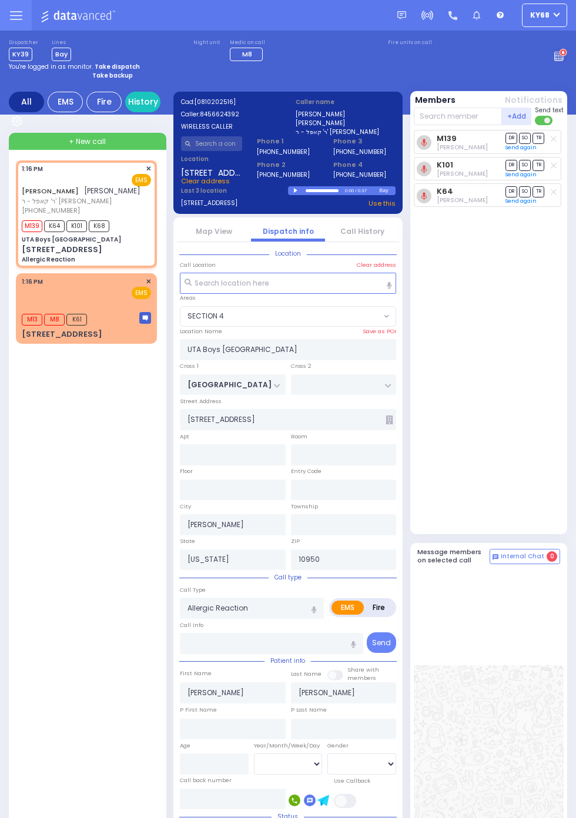
select select
radio input "true"
select select
select select "SECTION 4"
select select
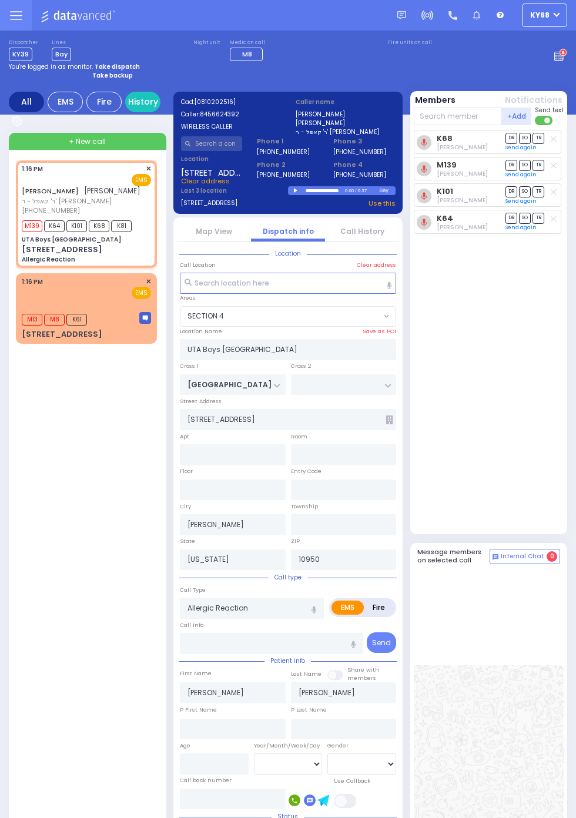
radio input "true"
select select
select select "SECTION 4"
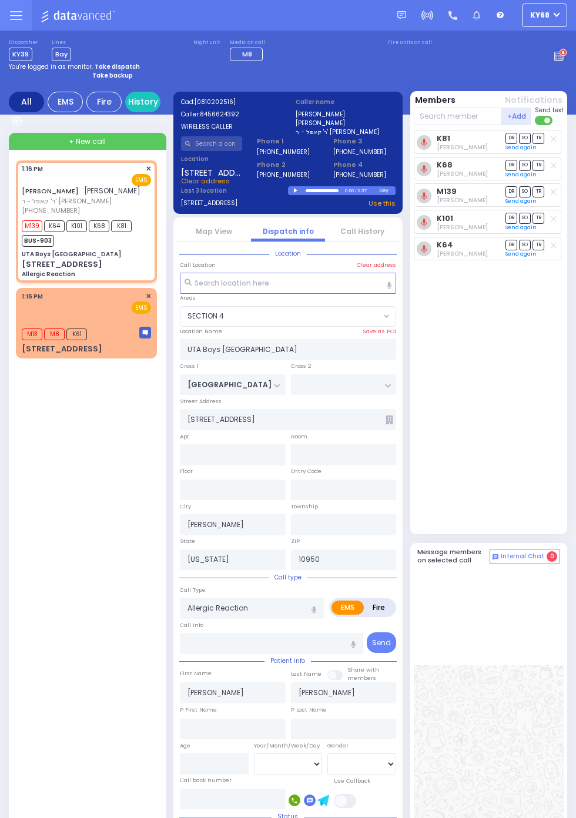
select select
radio input "true"
select select
select select "SECTION 4"
